Goal: Transaction & Acquisition: Purchase product/service

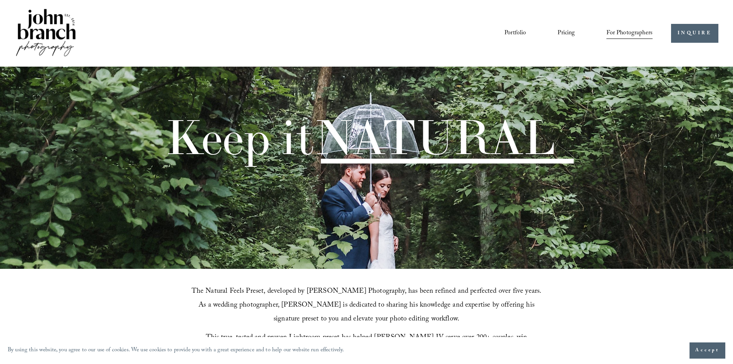
scroll to position [308, 0]
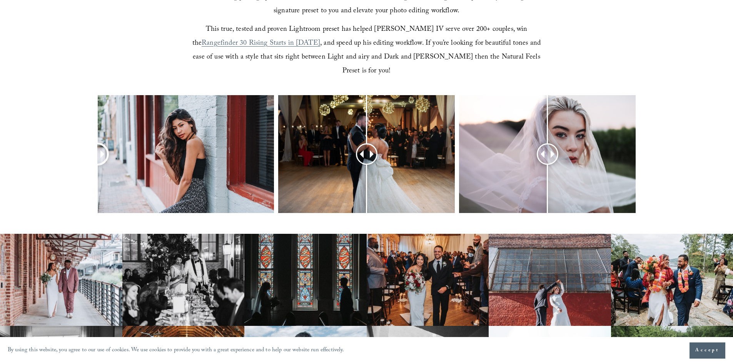
drag, startPoint x: 185, startPoint y: 139, endPoint x: 59, endPoint y: 139, distance: 125.5
click at [59, 139] on div at bounding box center [366, 164] width 733 height 138
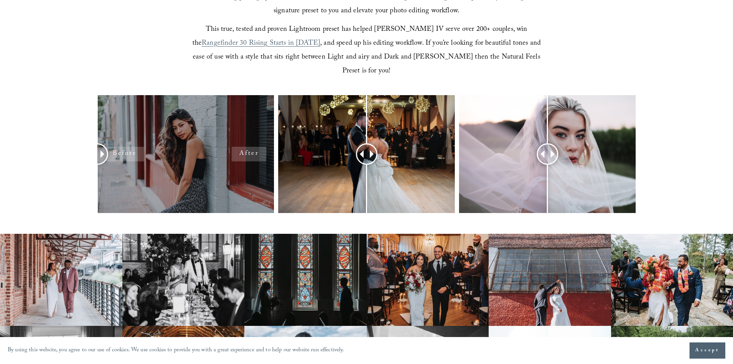
click at [161, 140] on div at bounding box center [185, 154] width 177 height 118
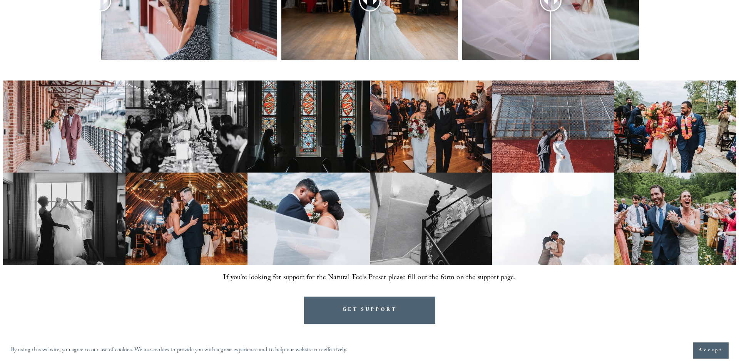
scroll to position [462, 0]
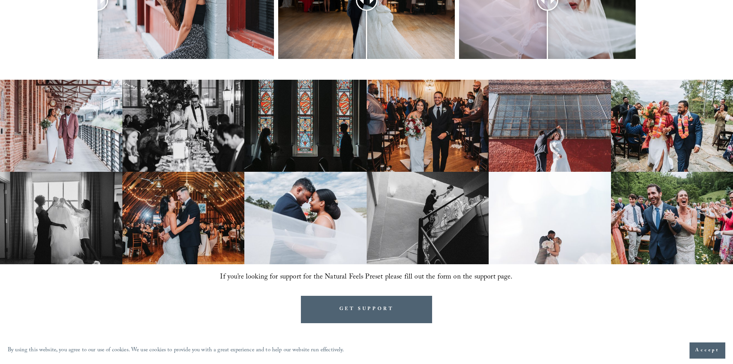
click at [307, 186] on img at bounding box center [305, 218] width 122 height 92
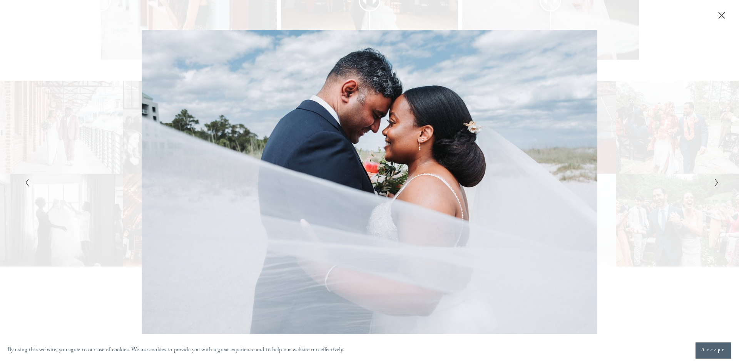
drag, startPoint x: 361, startPoint y: 116, endPoint x: 294, endPoint y: 147, distance: 73.5
click at [294, 147] on div "Gallery" at bounding box center [195, 182] width 347 height 304
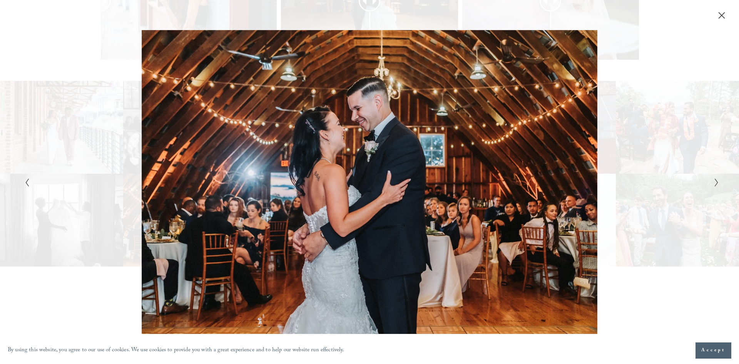
click at [733, 181] on div "Gallery" at bounding box center [369, 182] width 739 height 364
click at [722, 182] on div "Gallery" at bounding box center [369, 182] width 739 height 364
click at [35, 185] on div "Gallery" at bounding box center [195, 182] width 347 height 304
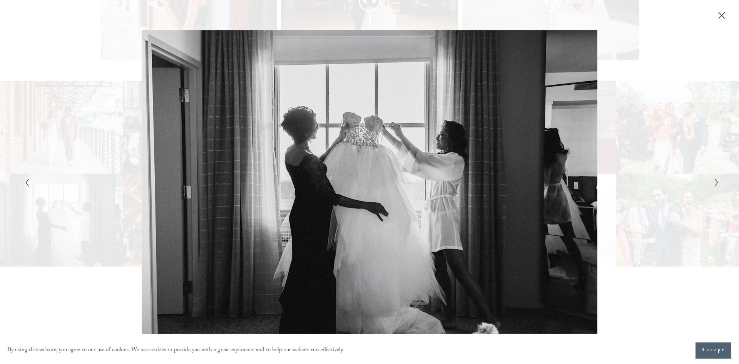
click at [28, 183] on icon "Previous Slide" at bounding box center [27, 182] width 5 height 9
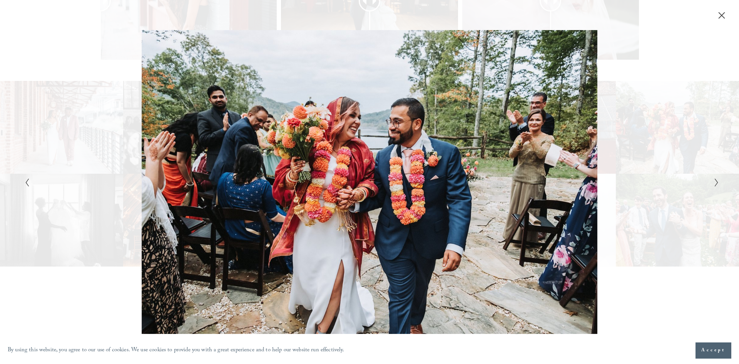
click at [721, 19] on icon "Close" at bounding box center [722, 16] width 8 height 8
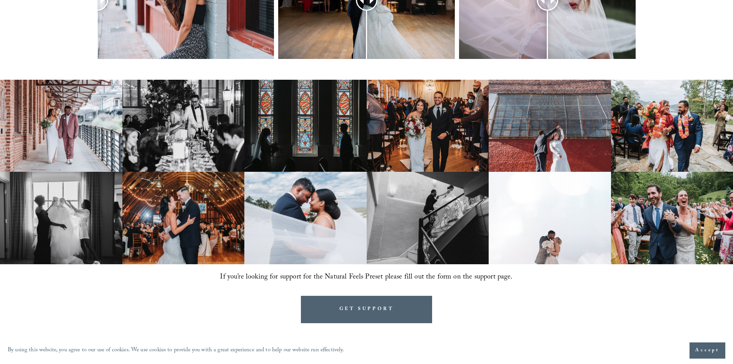
drag, startPoint x: 341, startPoint y: 192, endPoint x: 336, endPoint y: 197, distance: 7.1
click at [341, 192] on img at bounding box center [305, 218] width 122 height 92
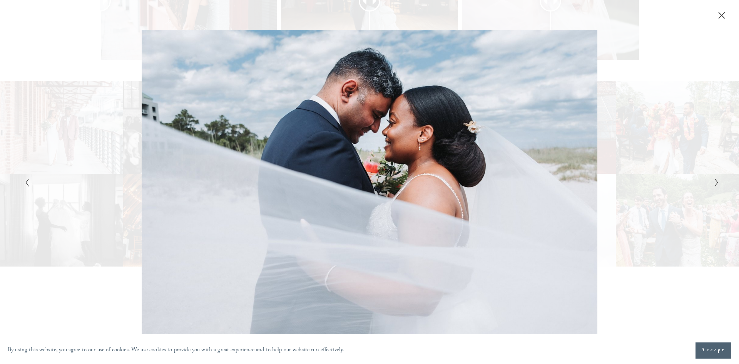
click at [727, 60] on div "Gallery" at bounding box center [369, 182] width 739 height 364
click at [714, 182] on icon "Next Slide" at bounding box center [716, 182] width 5 height 9
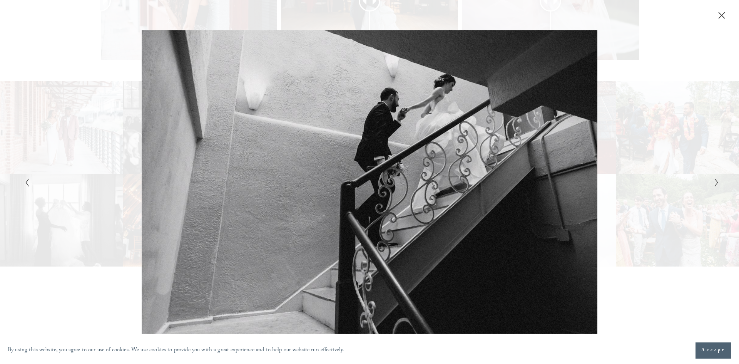
click at [713, 185] on button "Next Slide" at bounding box center [714, 181] width 5 height 9
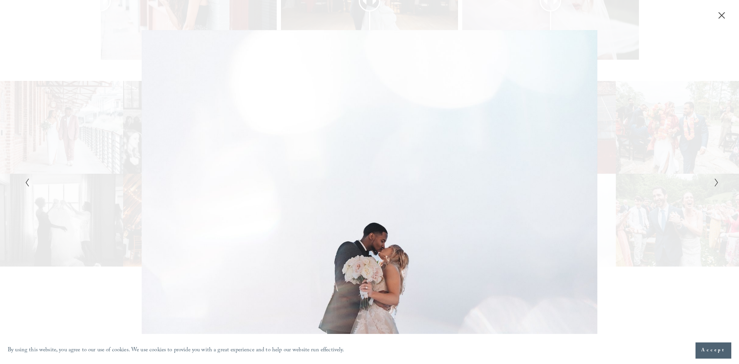
click at [713, 185] on button "Next Slide" at bounding box center [714, 181] width 5 height 9
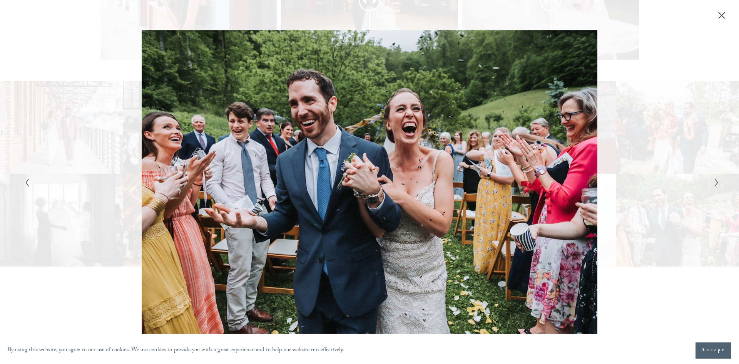
click at [713, 185] on button "Next Slide" at bounding box center [714, 181] width 5 height 9
